Goal: Find specific page/section: Find specific page/section

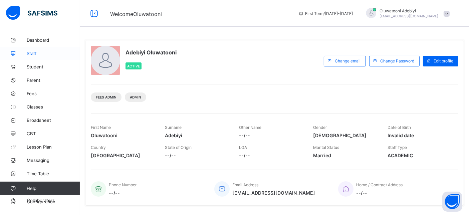
click at [38, 53] on span "Staff" at bounding box center [53, 53] width 53 height 5
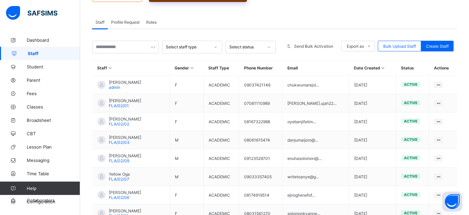
scroll to position [111, 0]
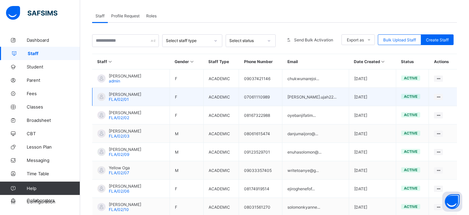
click at [119, 94] on span "[PERSON_NAME]" at bounding box center [125, 94] width 32 height 5
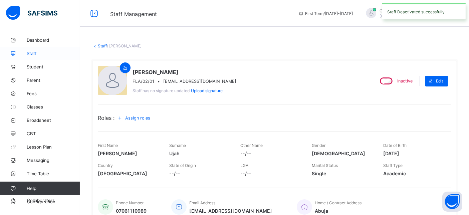
click at [49, 51] on span "Staff" at bounding box center [53, 53] width 53 height 5
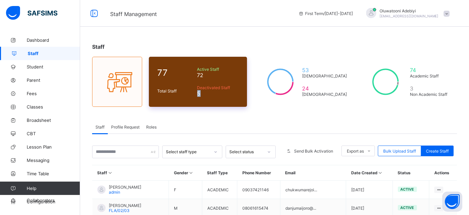
click at [202, 92] on span "5" at bounding box center [218, 93] width 42 height 7
drag, startPoint x: 201, startPoint y: 77, endPoint x: 205, endPoint y: 76, distance: 4.1
click at [205, 76] on span "72" at bounding box center [218, 75] width 42 height 7
click at [202, 76] on span "72" at bounding box center [218, 75] width 42 height 7
click at [197, 75] on div "Active Staff 72" at bounding box center [218, 72] width 45 height 15
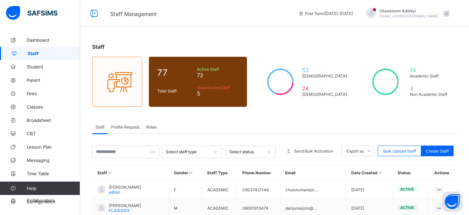
drag, startPoint x: 195, startPoint y: 95, endPoint x: 230, endPoint y: 34, distance: 70.1
click at [230, 34] on div "Staff 77 Total Staff Active Staff 72 Deactivated Staff 5 53 [DEMOGRAPHIC_DATA] …" at bounding box center [274, 218] width 389 height 371
